Goal: Task Accomplishment & Management: Use online tool/utility

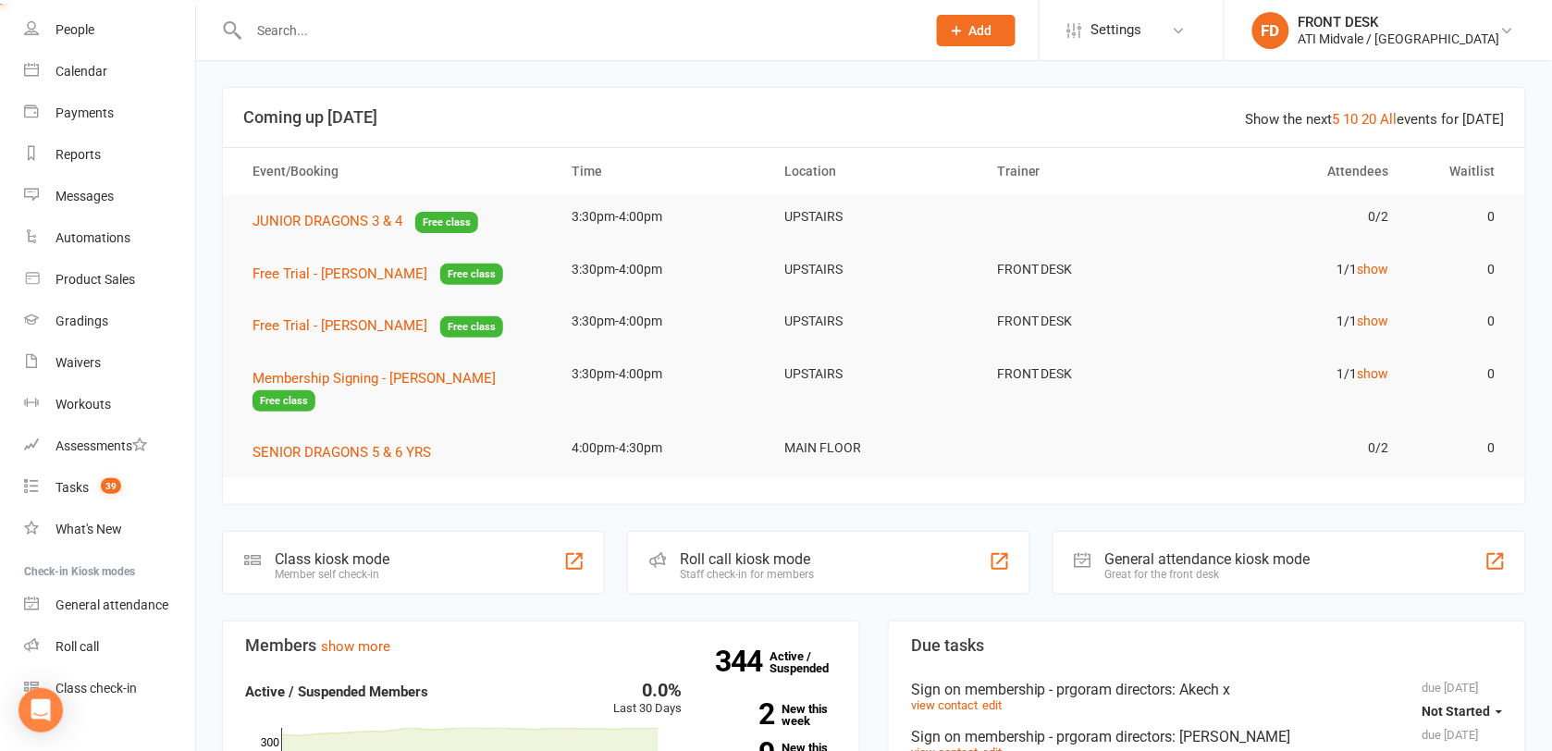
scroll to position [139, 0]
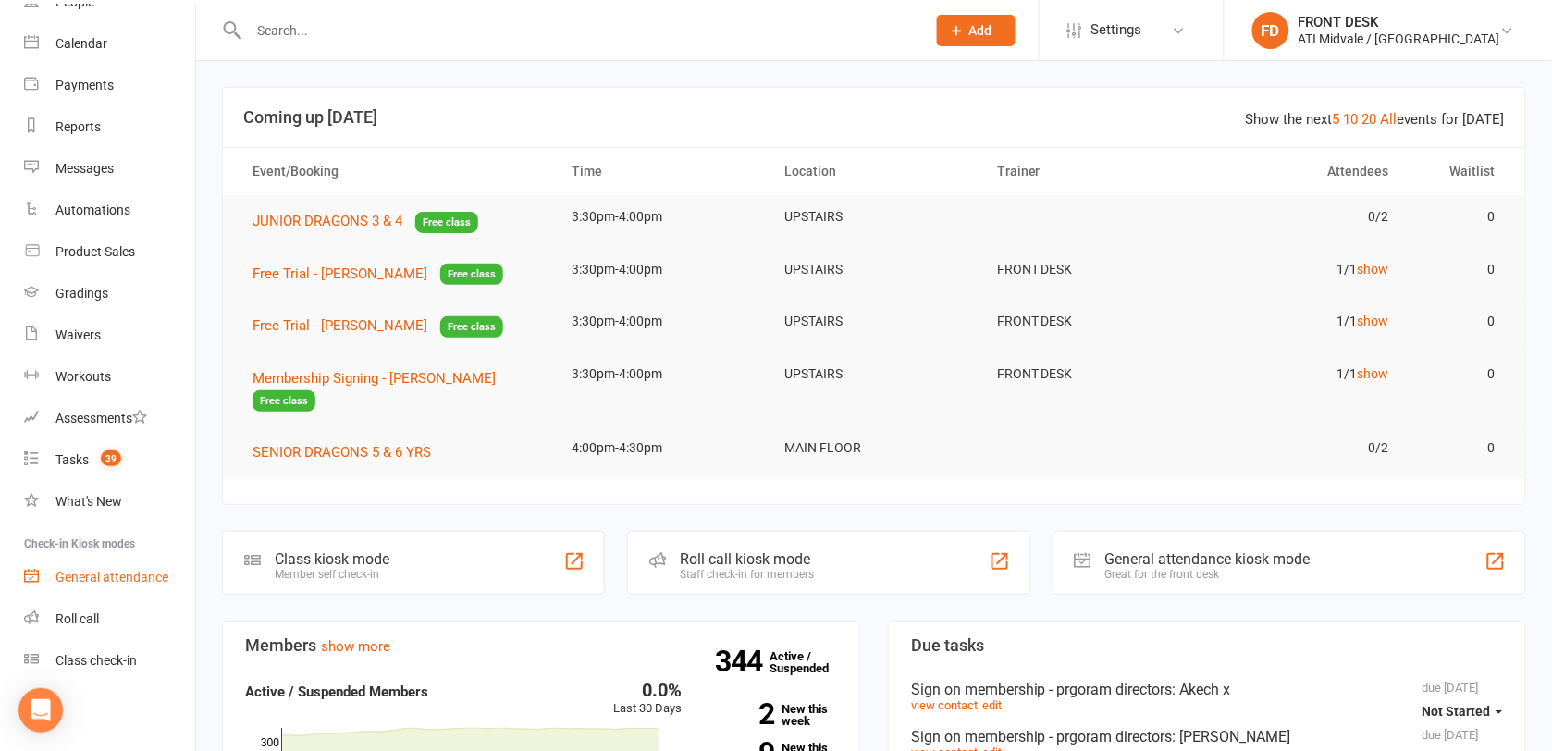
click at [67, 574] on div "General attendance" at bounding box center [111, 577] width 113 height 15
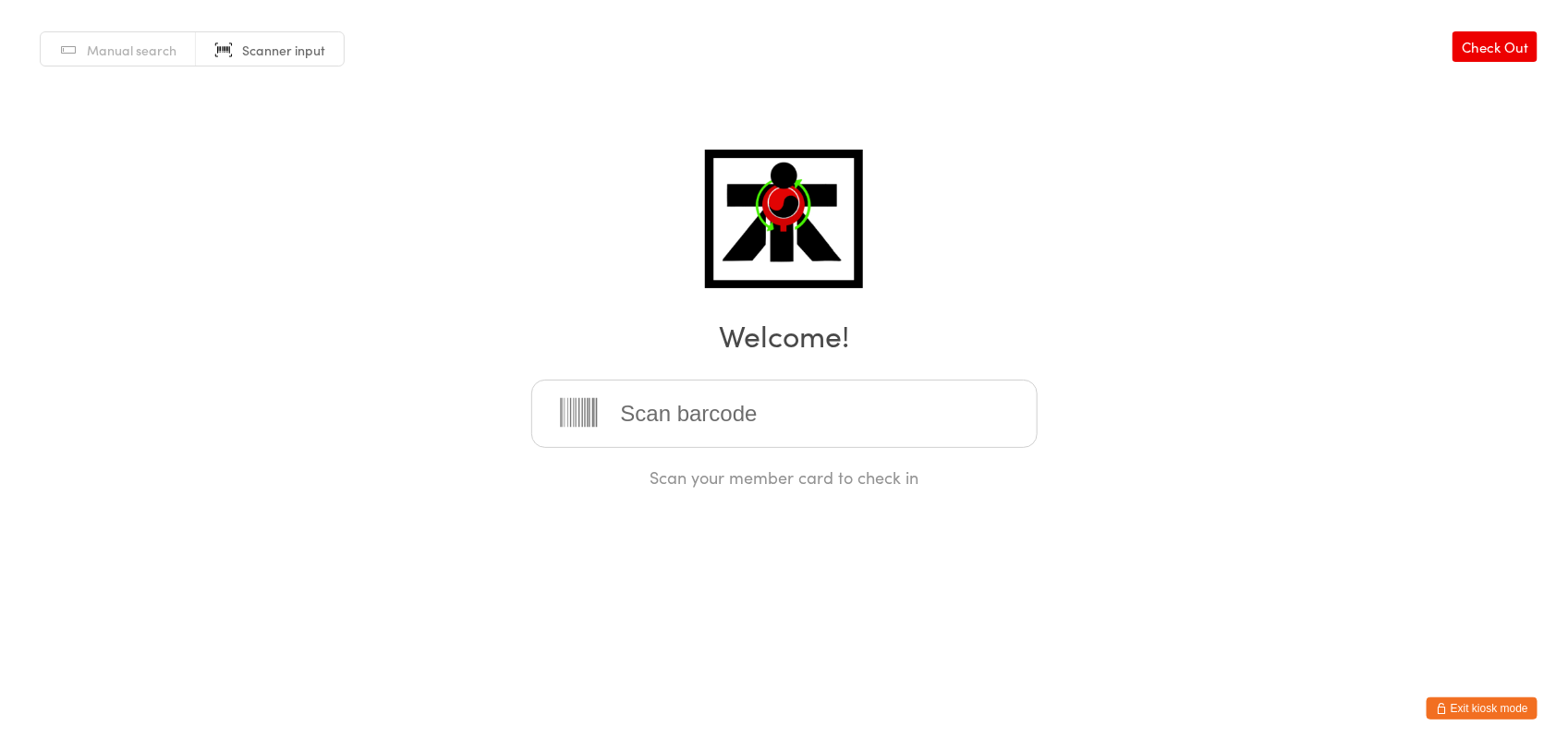
click at [255, 52] on span "Scanner input" at bounding box center [283, 50] width 83 height 18
click at [173, 53] on span "Manual search" at bounding box center [132, 50] width 90 height 18
type input "2025-111"
type input "2024-069"
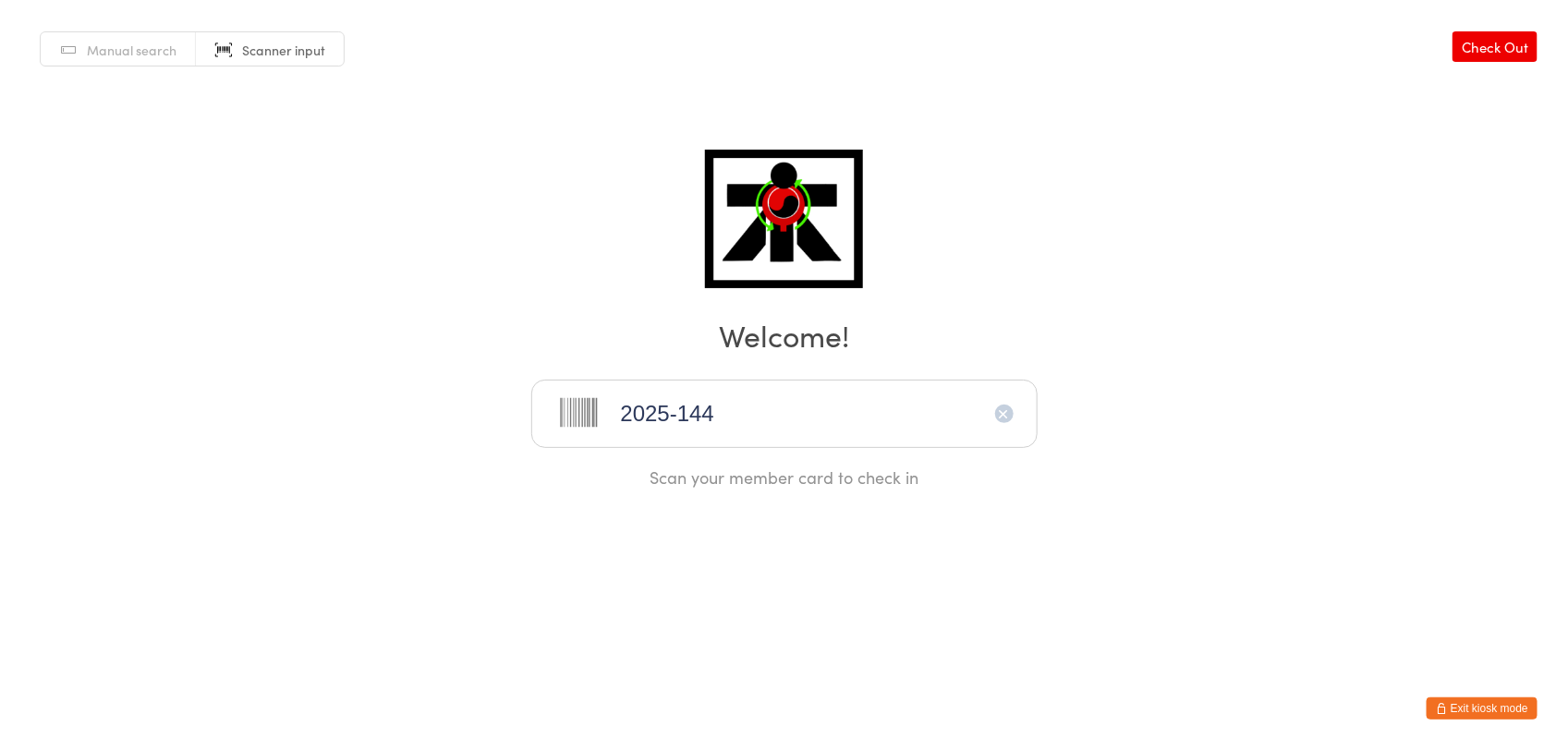
type input "2025-144"
type input "2024-143"
type input "[PHONE_NUMBER]"
type input "2025-150"
type input "2025-009"
